Goal: Task Accomplishment & Management: Use online tool/utility

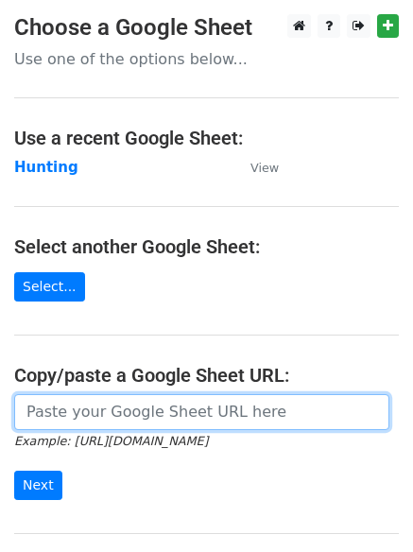
click at [111, 416] on input "url" at bounding box center [202, 412] width 376 height 36
type input "https://docs.google.com/spreadsheets/d/14_3B4iFeBxfoYhekrRxgV9Us7b0_NXU6Xw072M4…"
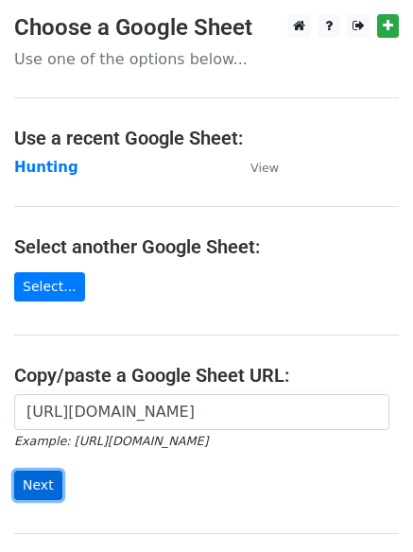
drag, startPoint x: 33, startPoint y: 489, endPoint x: 61, endPoint y: 468, distance: 35.2
click at [33, 488] on input "Next" at bounding box center [38, 485] width 48 height 29
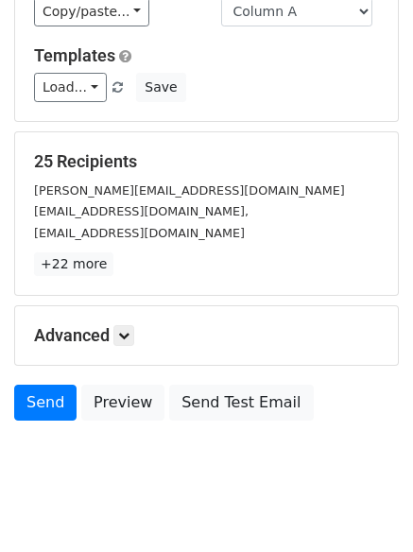
scroll to position [183, 0]
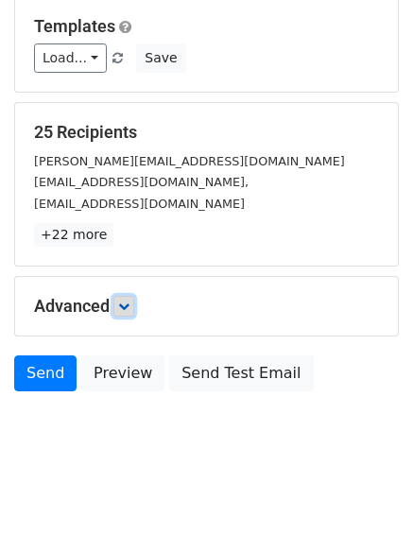
click at [130, 306] on icon at bounding box center [123, 306] width 11 height 11
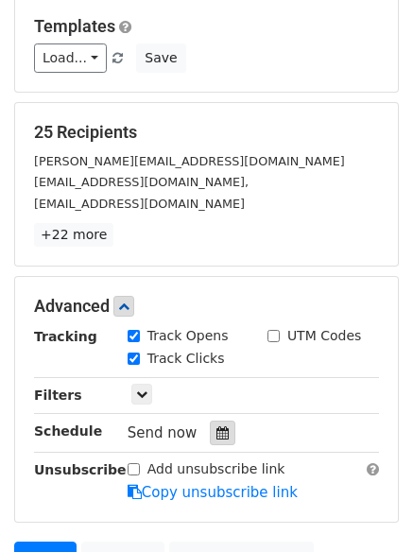
click at [217, 429] on icon at bounding box center [223, 433] width 12 height 13
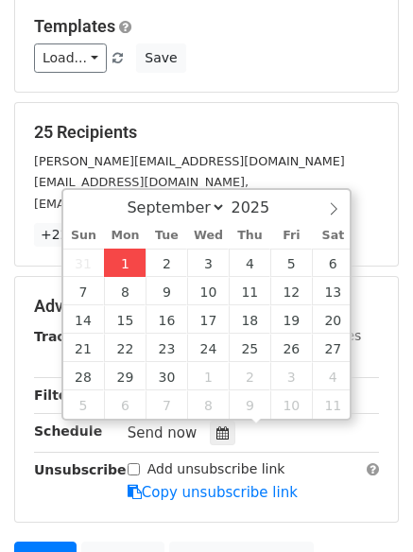
type input "2025-09-01 12:26"
type input "26"
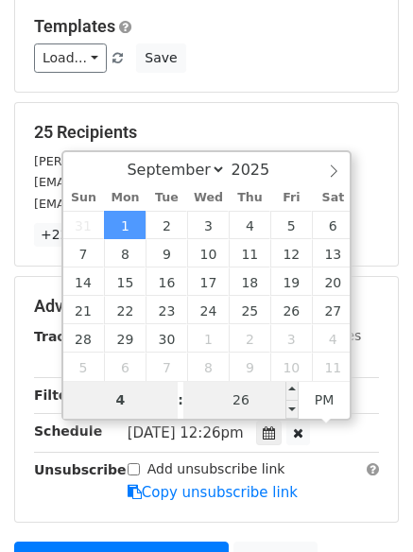
type input "4"
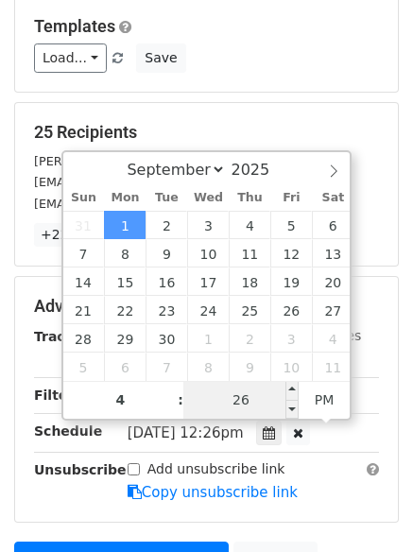
type input "2025-09-01 16:26"
type input "04"
click at [252, 406] on input "26" at bounding box center [240, 400] width 115 height 38
type input "0"
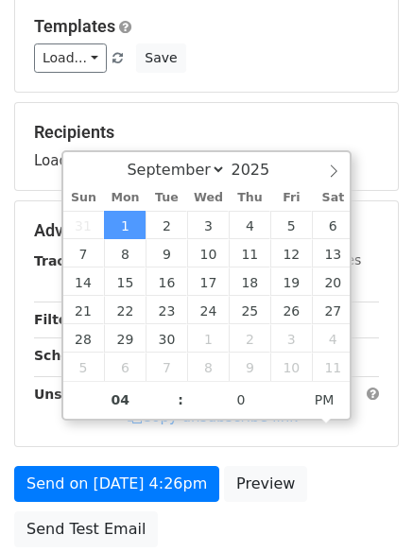
type input "2025-09-01 16:00"
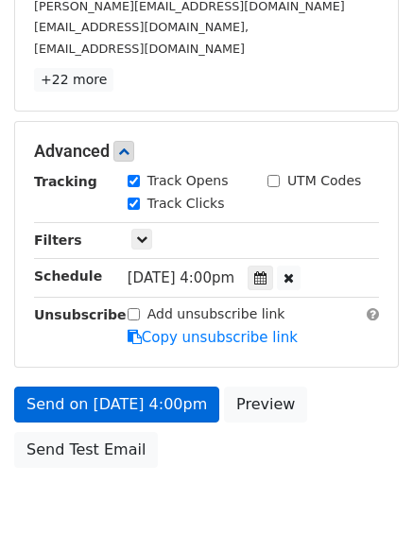
scroll to position [395, 0]
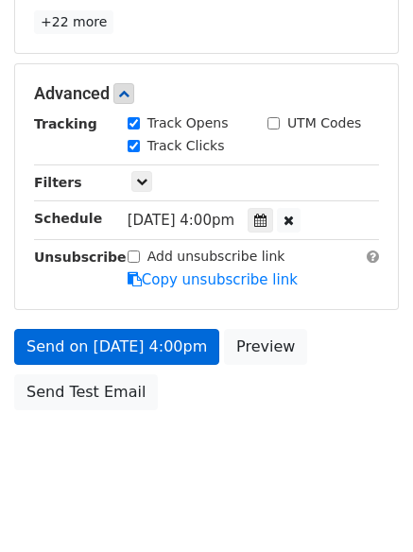
click at [92, 323] on form "Variables Copy/paste... {{Column A}} {{Column B}} {{Column C}} {{Column D}} Ema…" at bounding box center [206, 63] width 385 height 713
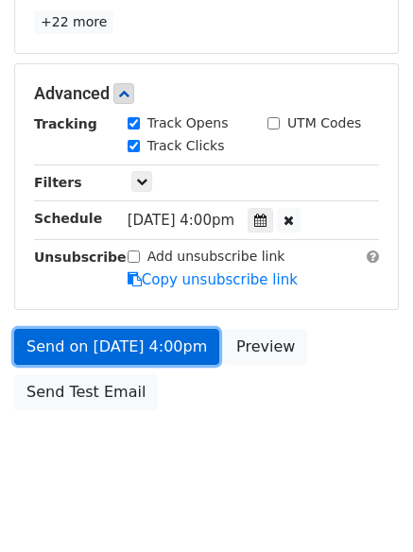
click at [97, 346] on link "Send on Sep 1 at 4:00pm" at bounding box center [116, 347] width 205 height 36
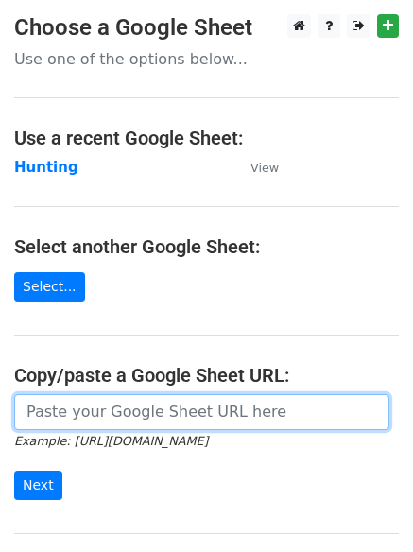
click at [136, 410] on input "url" at bounding box center [202, 412] width 376 height 36
type input "https://docs.google.com/spreadsheets/d/14_3B4iFeBxfoYhekrRxgV9Us7b0_NXU6Xw072M4…"
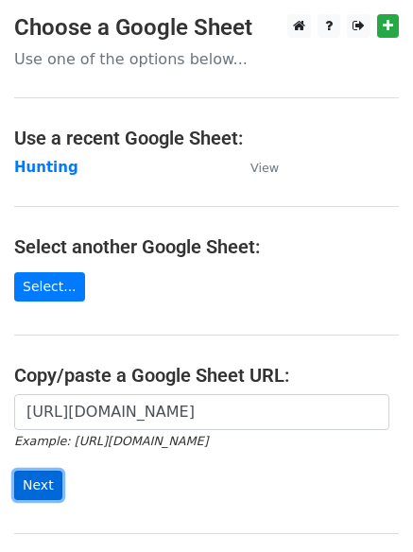
click at [30, 484] on input "Next" at bounding box center [38, 485] width 48 height 29
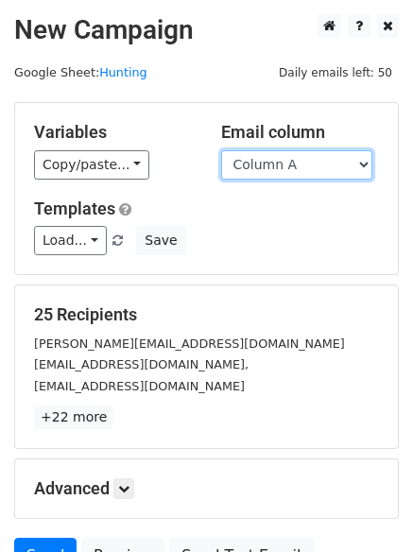
click at [362, 166] on select "Column A Column B Column C Column D" at bounding box center [296, 164] width 151 height 29
select select "Column B"
click at [221, 150] on select "Column A Column B Column C Column D" at bounding box center [296, 164] width 151 height 29
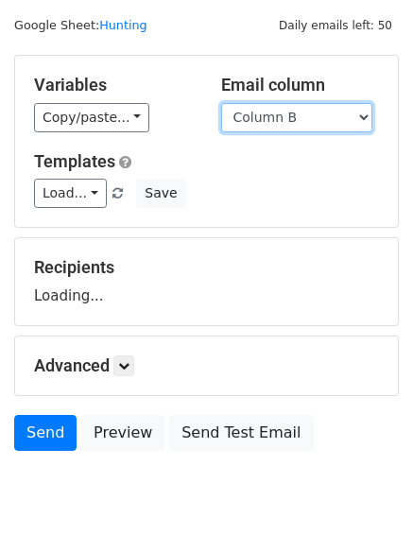
scroll to position [107, 0]
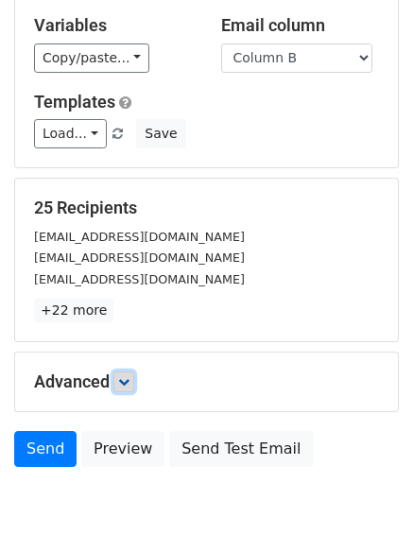
click at [127, 377] on icon at bounding box center [123, 381] width 11 height 11
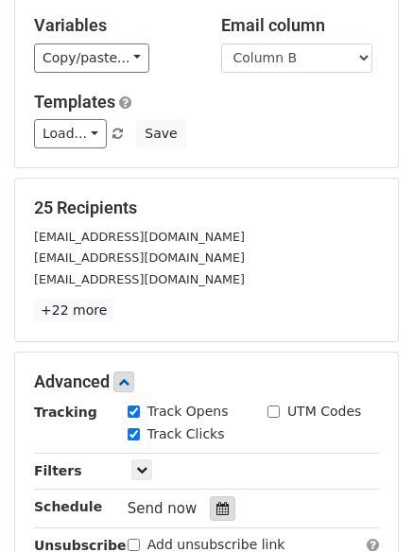
click at [217, 506] on icon at bounding box center [223, 508] width 12 height 13
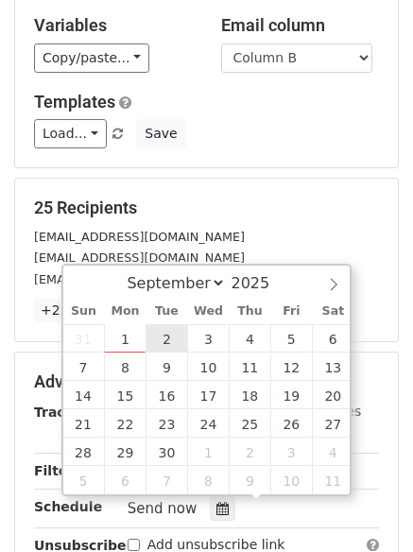
type input "[DATE] 12:00"
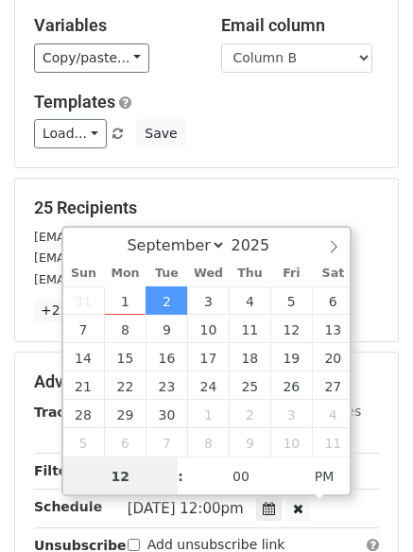
scroll to position [1, 0]
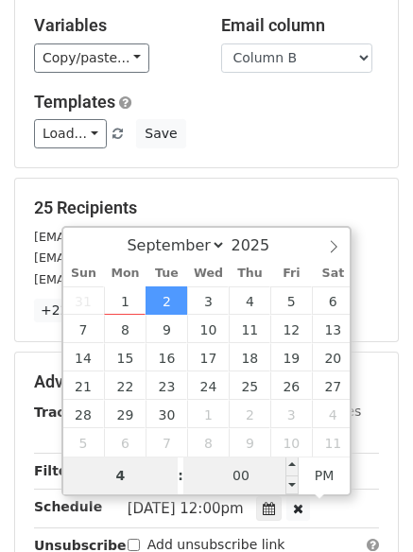
type input "4"
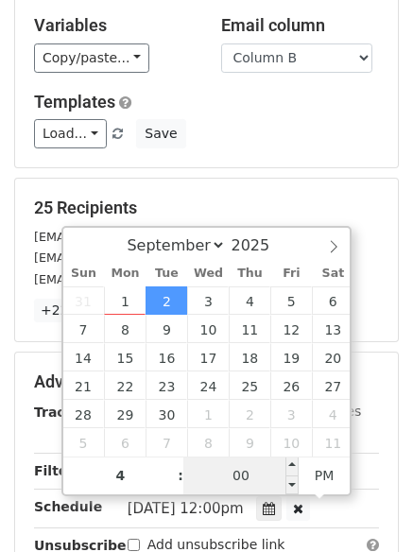
type input "2025-09-02 16:00"
type input "04"
click at [235, 473] on input "00" at bounding box center [240, 476] width 115 height 38
type input "3"
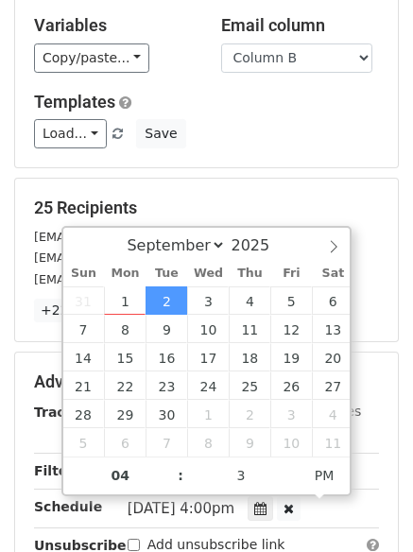
type input "2025-09-02 16:03"
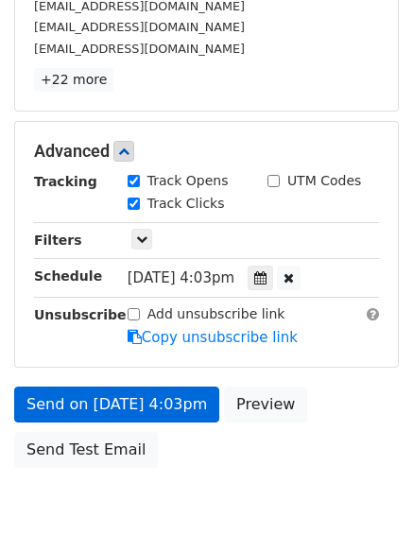
scroll to position [413, 0]
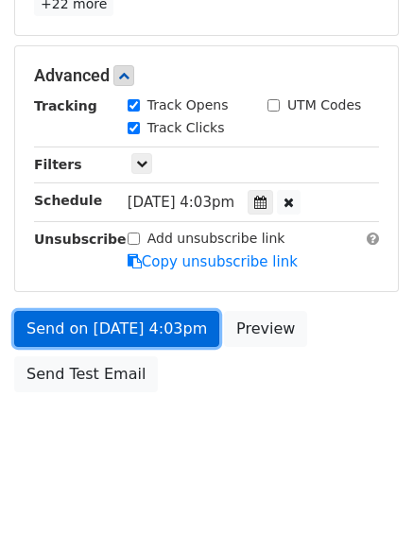
click at [105, 325] on link "Send on Sep 2 at 4:03pm" at bounding box center [116, 329] width 205 height 36
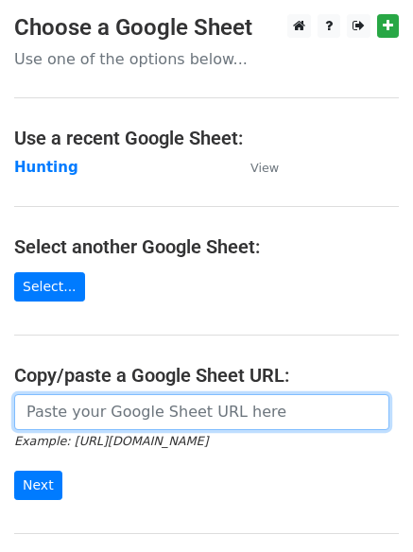
click at [98, 407] on input "url" at bounding box center [202, 412] width 376 height 36
type input "[URL][DOMAIN_NAME]"
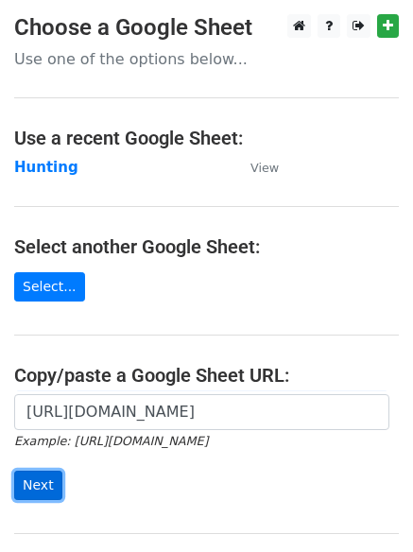
click at [33, 480] on input "Next" at bounding box center [38, 485] width 48 height 29
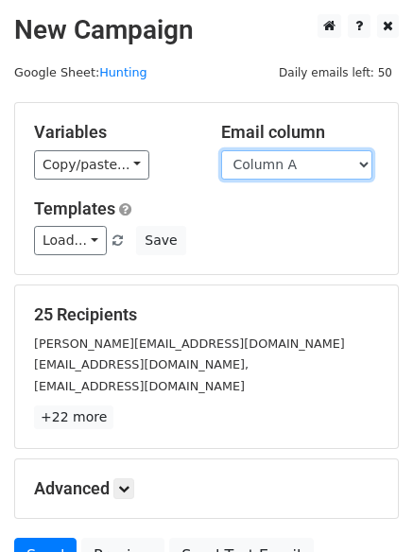
click at [363, 162] on select "Column A Column B Column C Column D" at bounding box center [296, 164] width 151 height 29
select select "Column B"
click at [221, 150] on select "Column A Column B Column C Column D" at bounding box center [296, 164] width 151 height 29
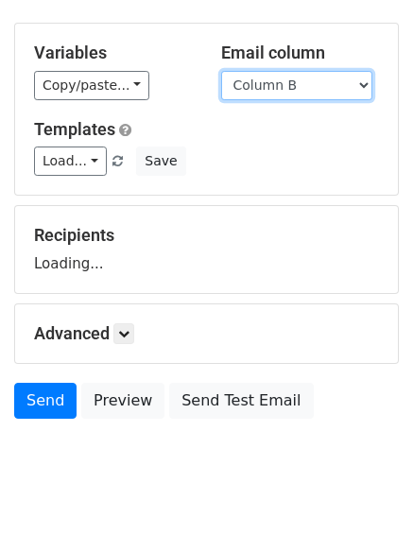
scroll to position [107, 0]
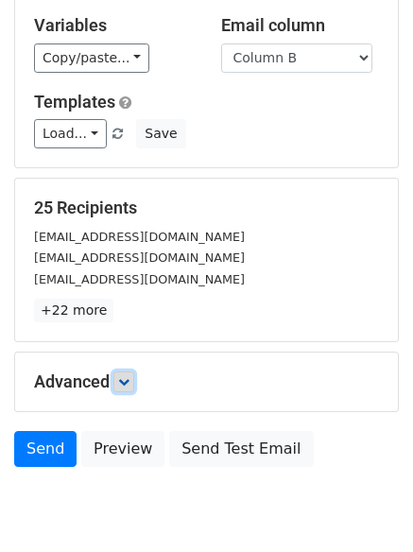
click at [121, 383] on link at bounding box center [124, 382] width 21 height 21
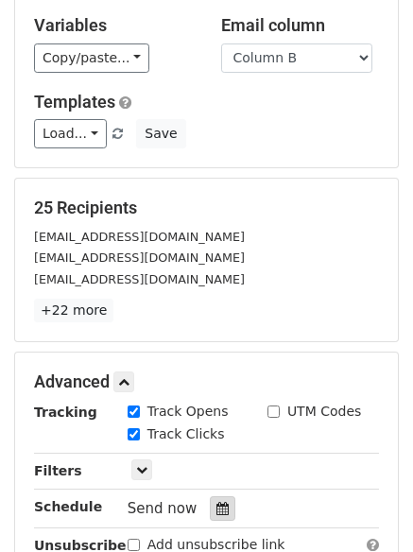
click at [217, 507] on icon at bounding box center [223, 508] width 12 height 13
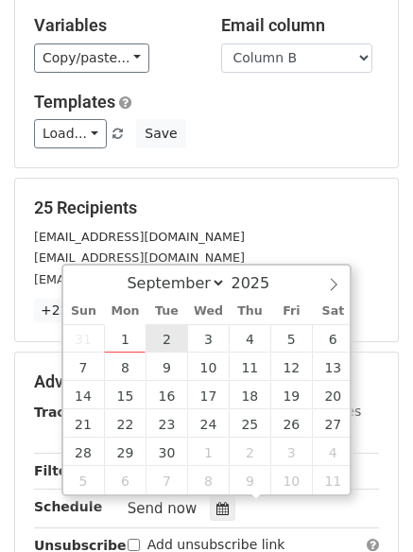
type input "2025-09-02 12:00"
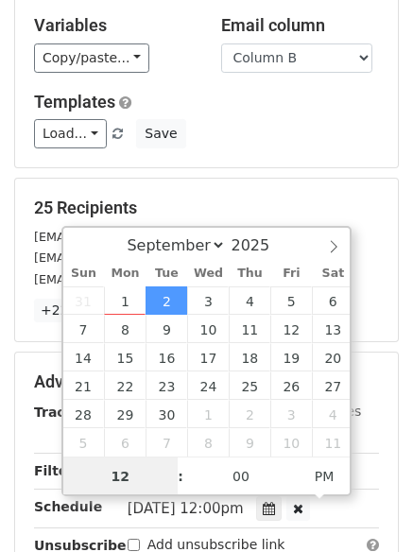
scroll to position [1, 0]
type input "4"
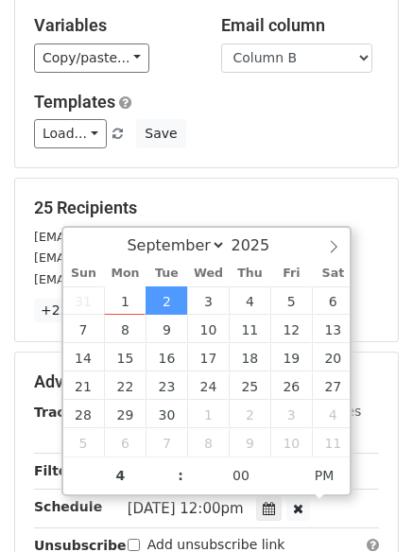
type input "2025-09-02 16:00"
type input "04"
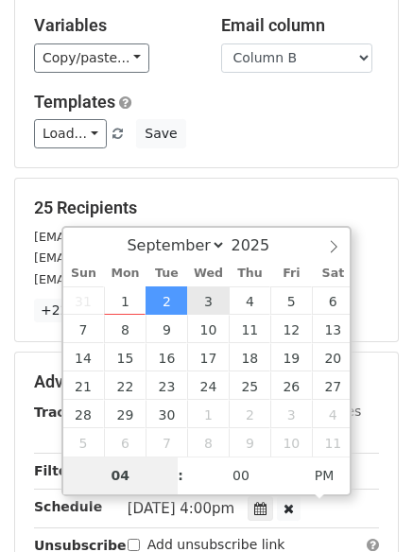
type input "2025-09-03 16:00"
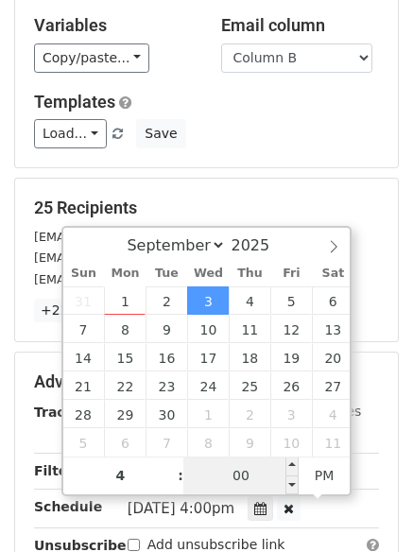
type input "04"
click at [245, 478] on input "00" at bounding box center [240, 476] width 115 height 38
type input "6"
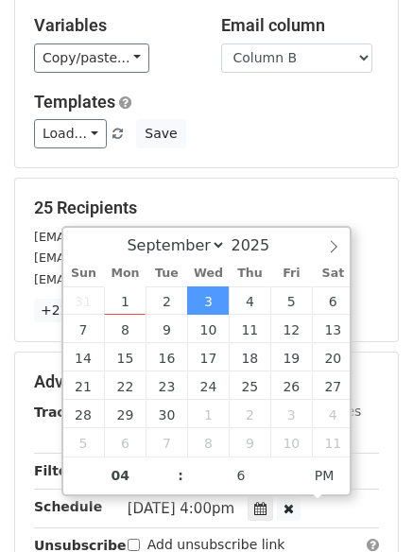
type input "2025-09-03 16:06"
click at [367, 165] on div "Variables Copy/paste... {{Column A}} {{Column B}} {{Column C}} {{Column D}} Ema…" at bounding box center [206, 81] width 383 height 171
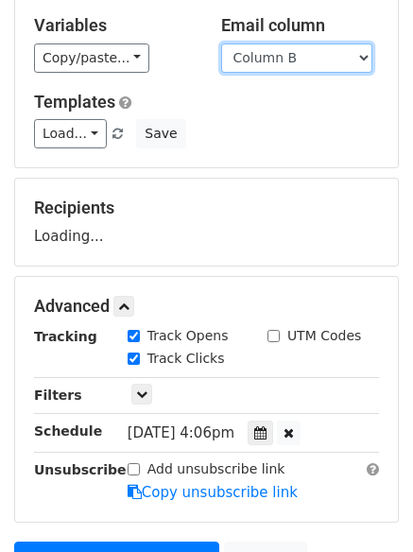
click at [359, 58] on select "Column A Column B Column C Column D" at bounding box center [296, 58] width 151 height 29
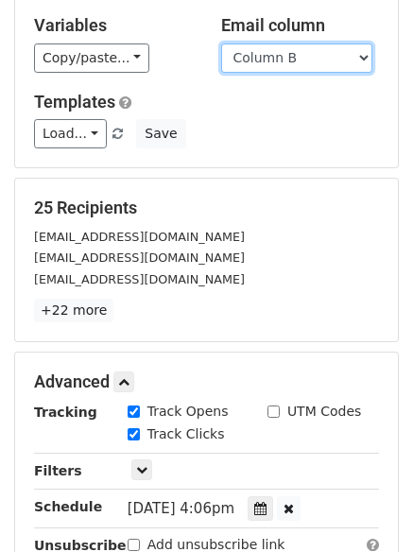
select select "Column C"
click at [221, 44] on select "Column A Column B Column C Column D" at bounding box center [296, 58] width 151 height 29
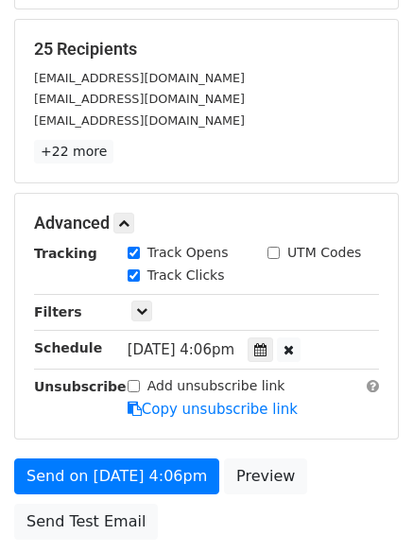
scroll to position [296, 0]
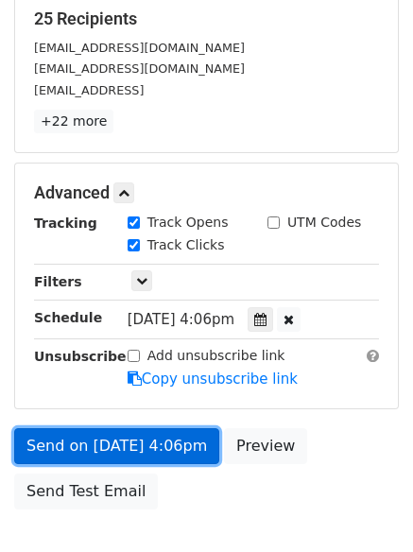
click at [107, 439] on link "Send on Sep 3 at 4:06pm" at bounding box center [116, 446] width 205 height 36
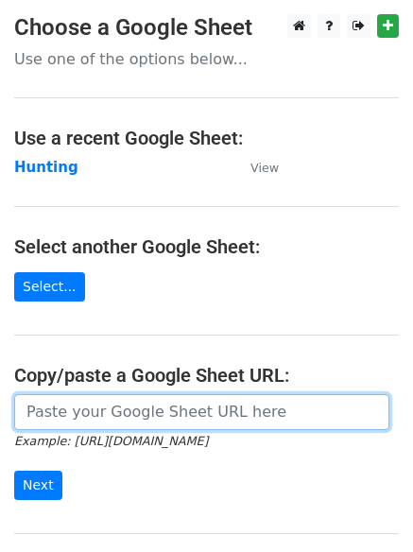
click at [156, 417] on input "url" at bounding box center [202, 412] width 376 height 36
click at [139, 421] on input "url" at bounding box center [202, 412] width 376 height 36
type input "[URL][DOMAIN_NAME]"
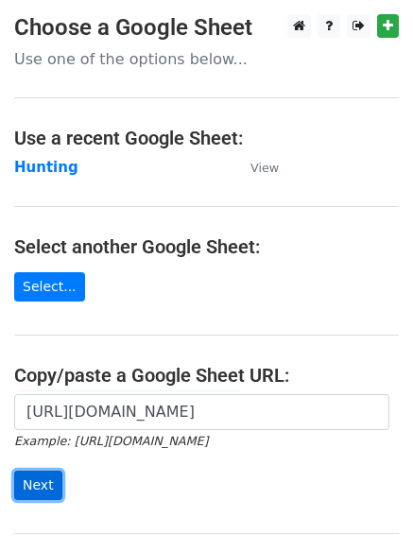
click at [36, 483] on input "Next" at bounding box center [38, 485] width 48 height 29
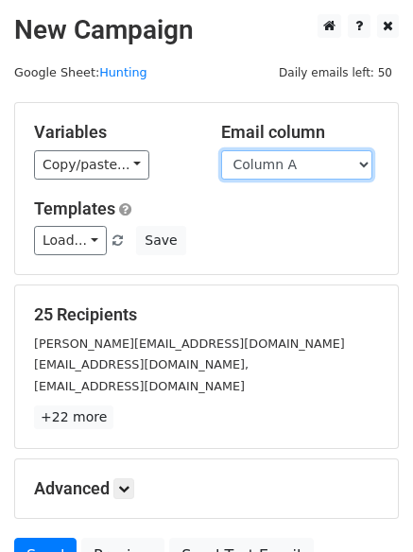
click at [362, 162] on select "Column A Column B Column C Column D" at bounding box center [296, 164] width 151 height 29
select select "Column D"
click at [221, 150] on select "Column A Column B Column C Column D" at bounding box center [296, 164] width 151 height 29
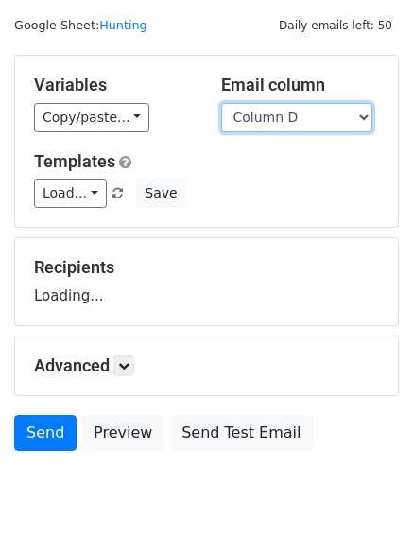
scroll to position [107, 0]
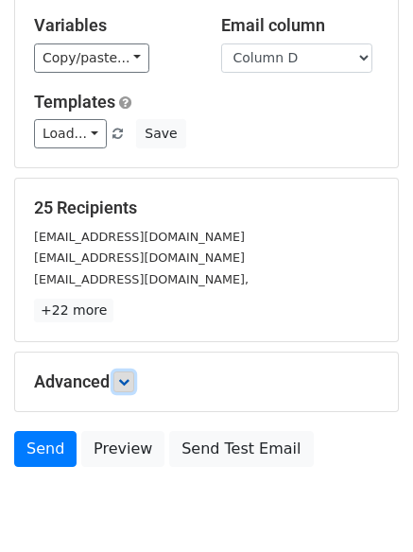
click at [130, 380] on icon at bounding box center [123, 381] width 11 height 11
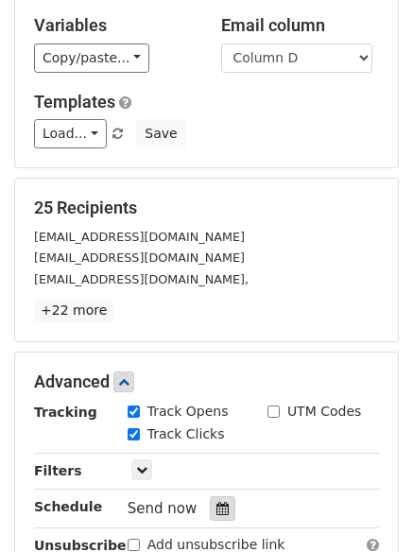
click at [217, 502] on icon at bounding box center [223, 508] width 12 height 13
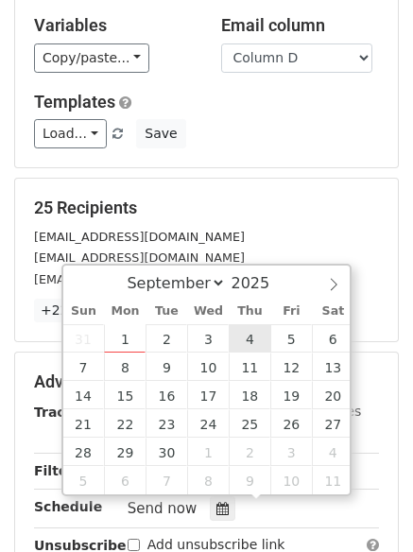
type input "[DATE] 12:00"
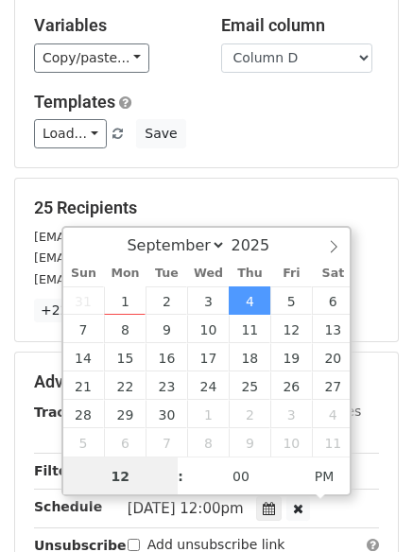
scroll to position [1, 0]
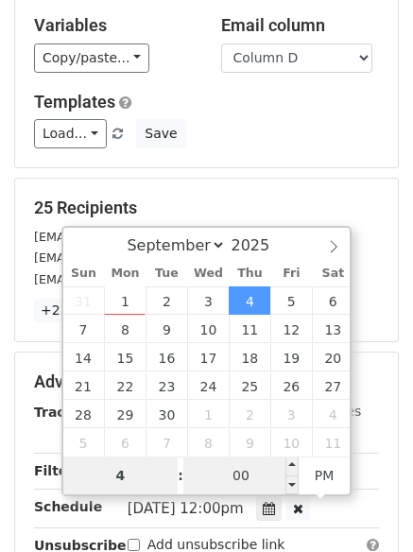
type input "4"
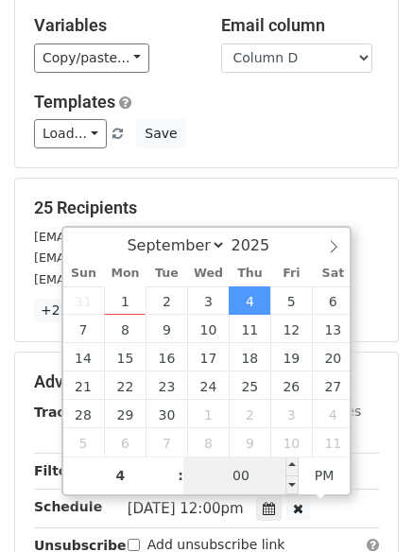
type input "[DATE] 16:00"
type input "04"
click at [246, 472] on input "00" at bounding box center [240, 476] width 115 height 38
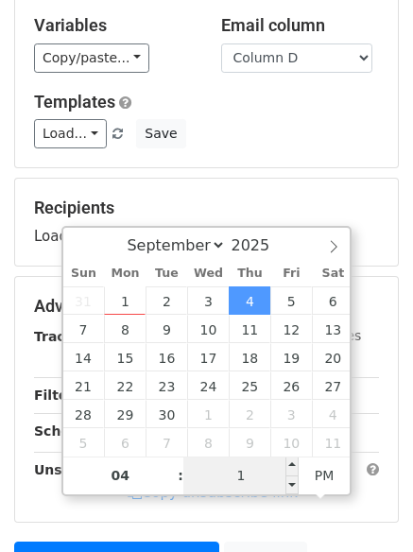
type input "15"
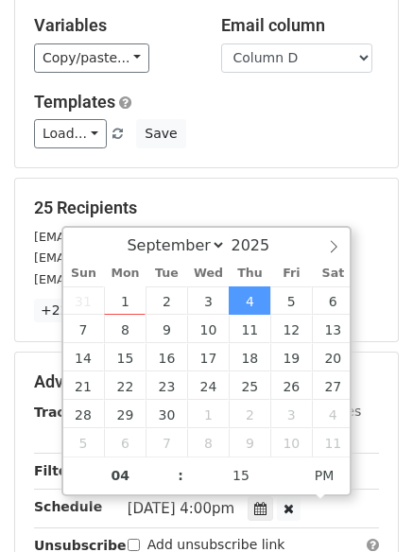
type input "[DATE] 16:15"
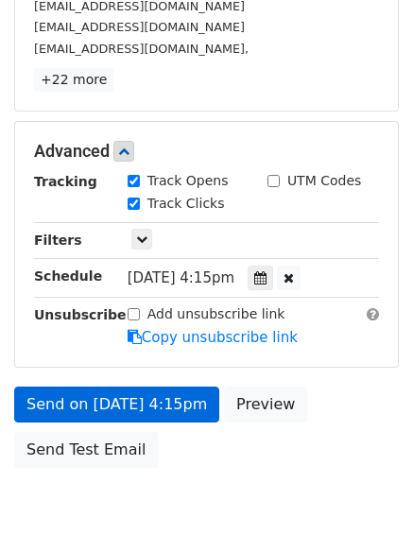
scroll to position [413, 0]
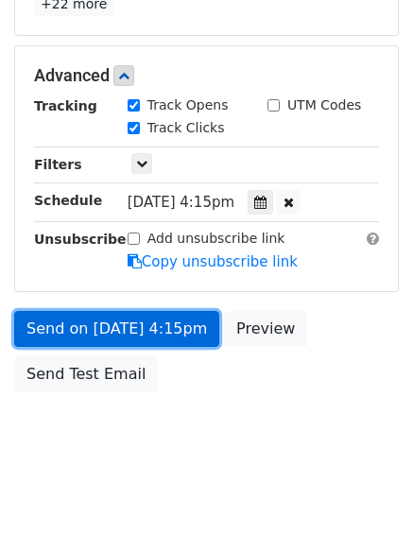
click at [93, 323] on link "Send on [DATE] 4:15pm" at bounding box center [116, 329] width 205 height 36
